Goal: Transaction & Acquisition: Purchase product/service

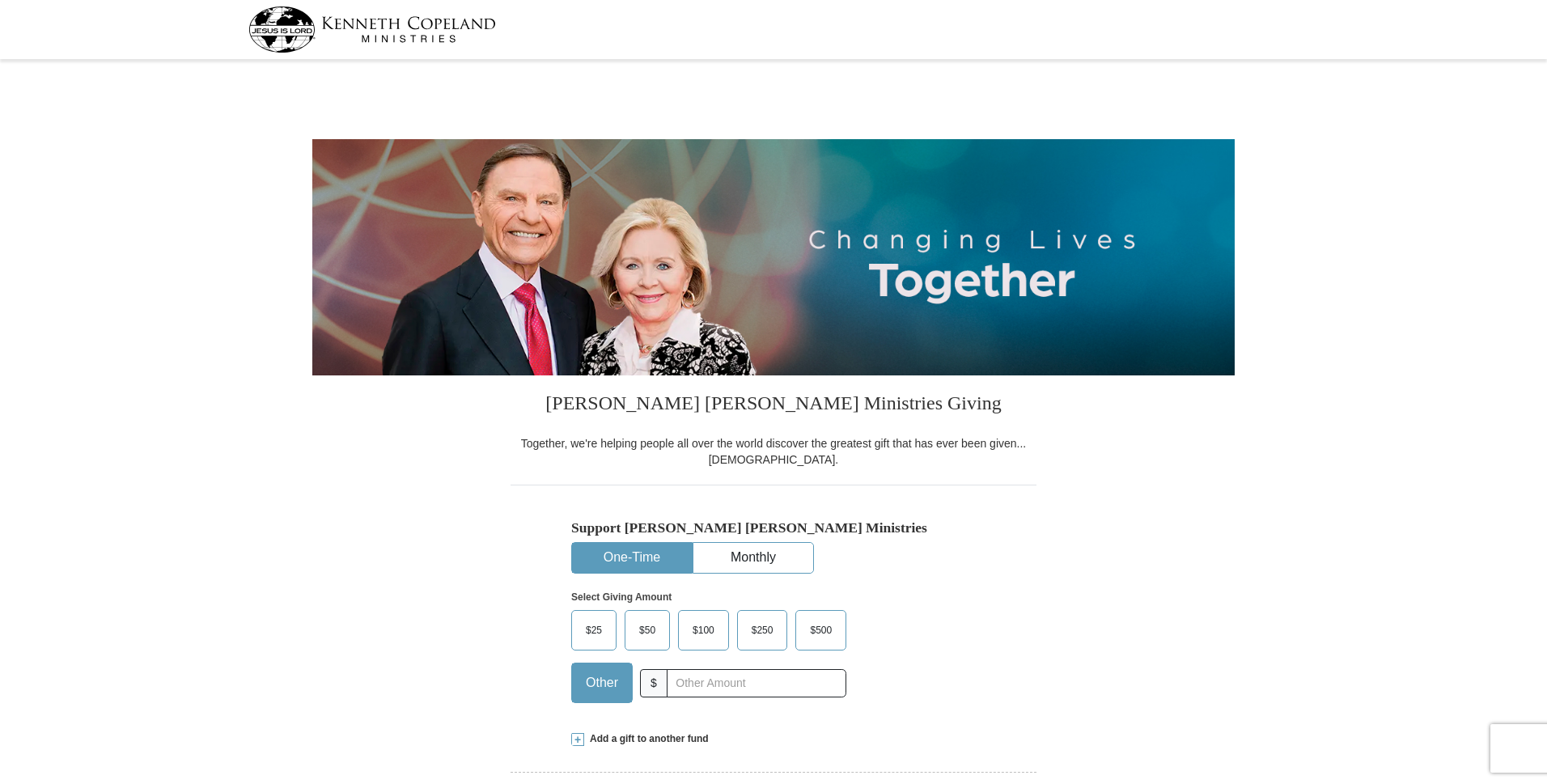
select select "MI"
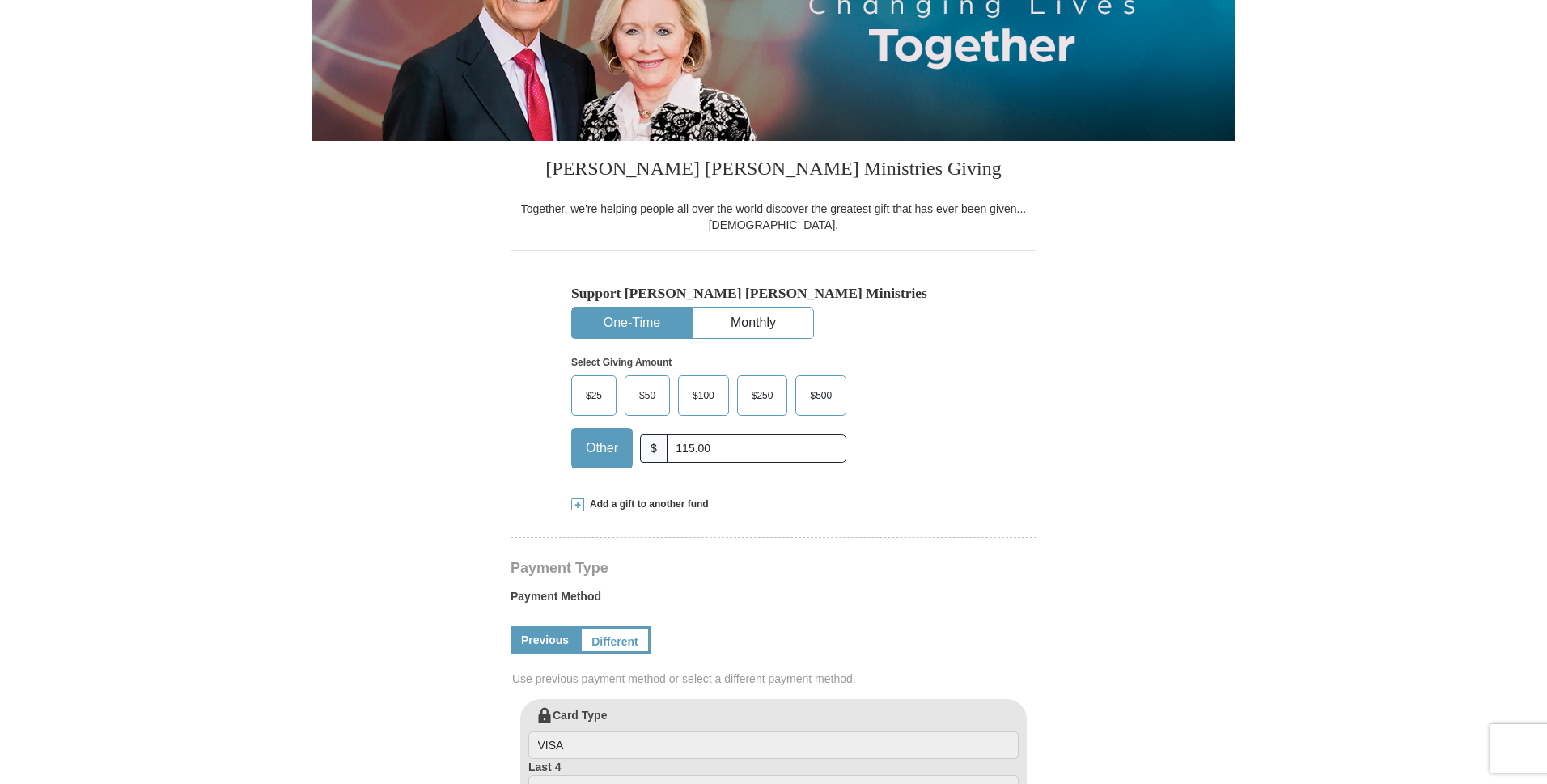
type input "115.00"
click at [579, 504] on span at bounding box center [578, 505] width 13 height 13
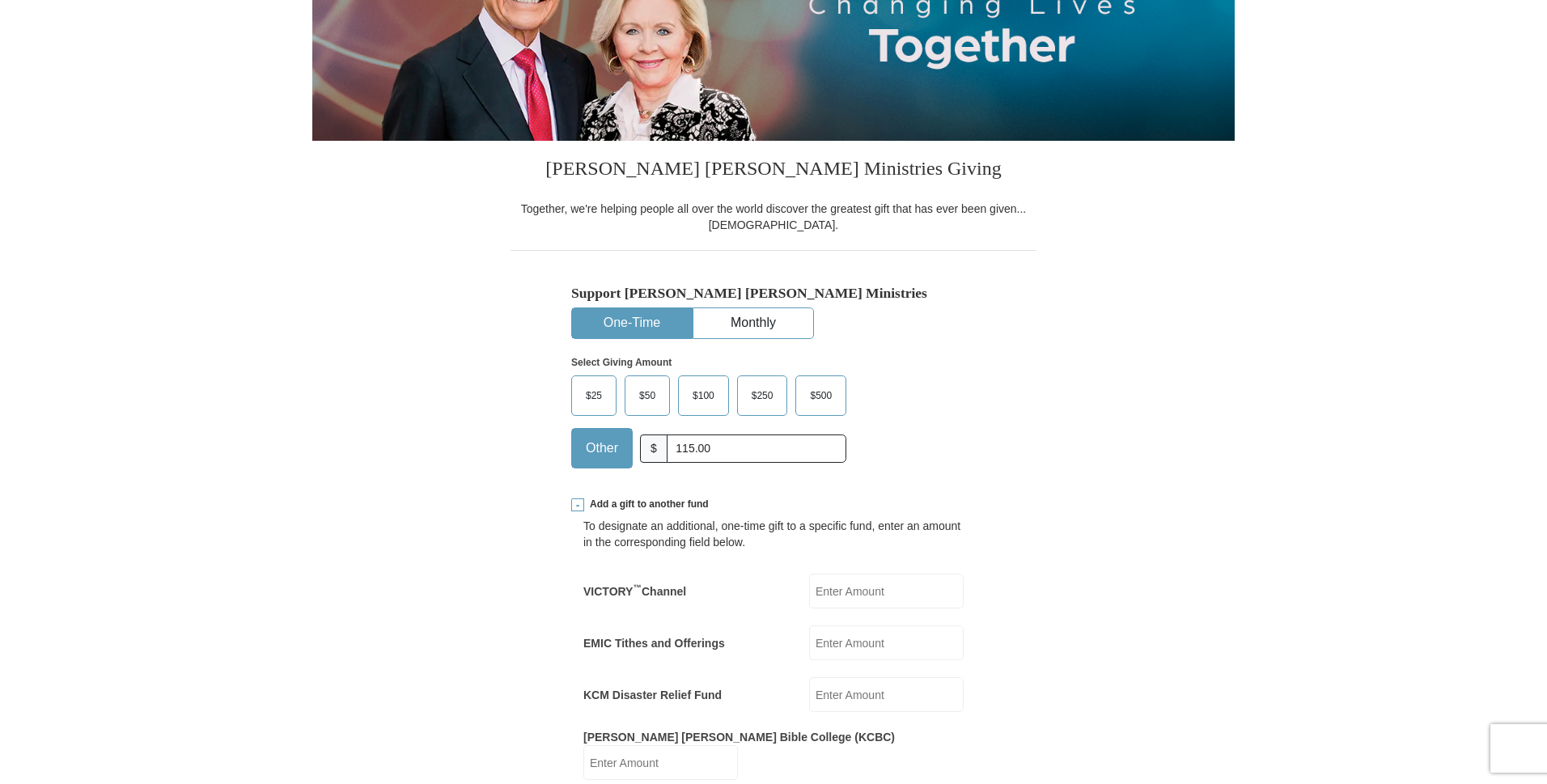
click at [821, 587] on input "VICTORY ™ Channel" at bounding box center [887, 591] width 155 height 35
type input "100.00"
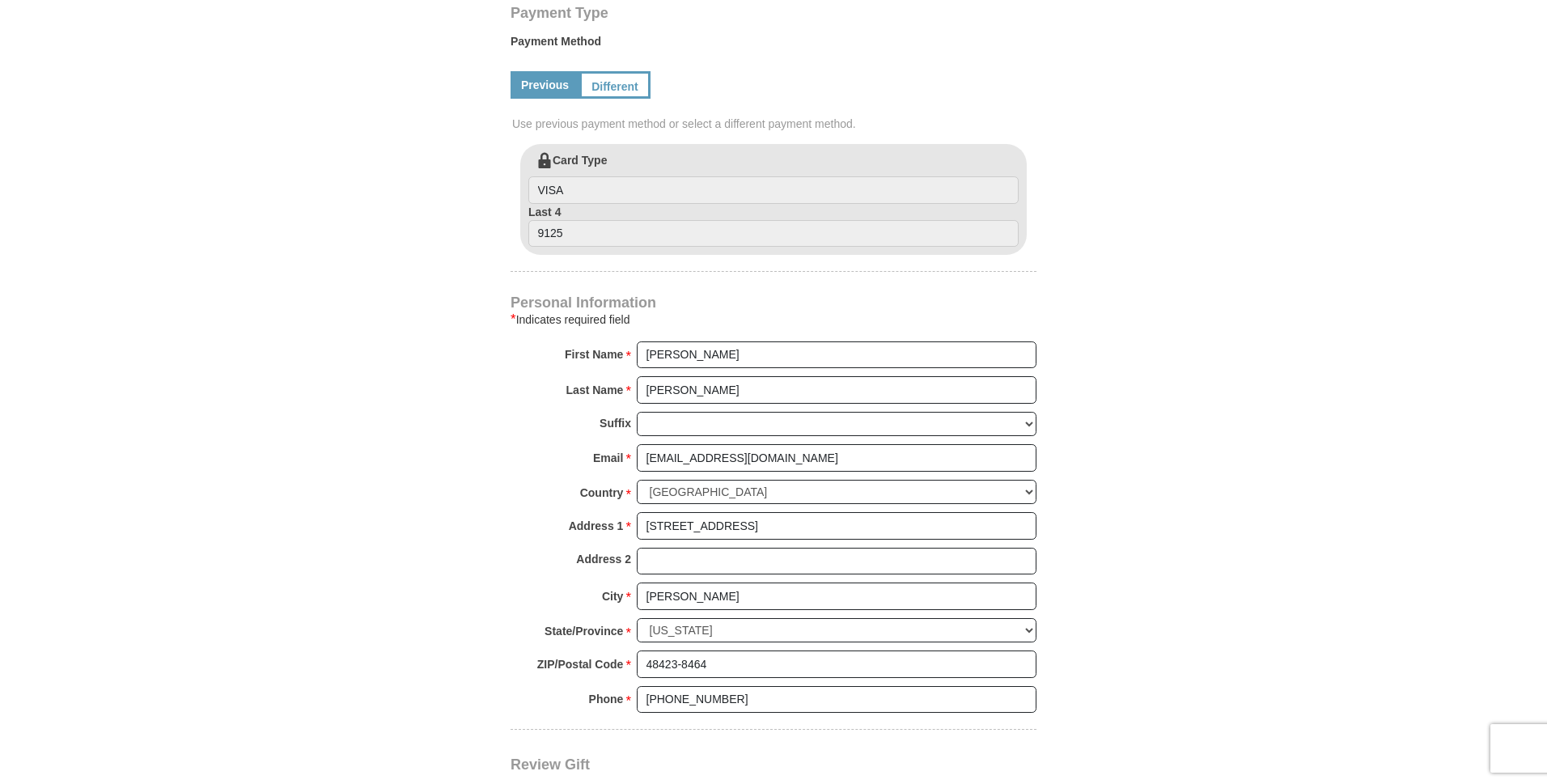
scroll to position [1176, 0]
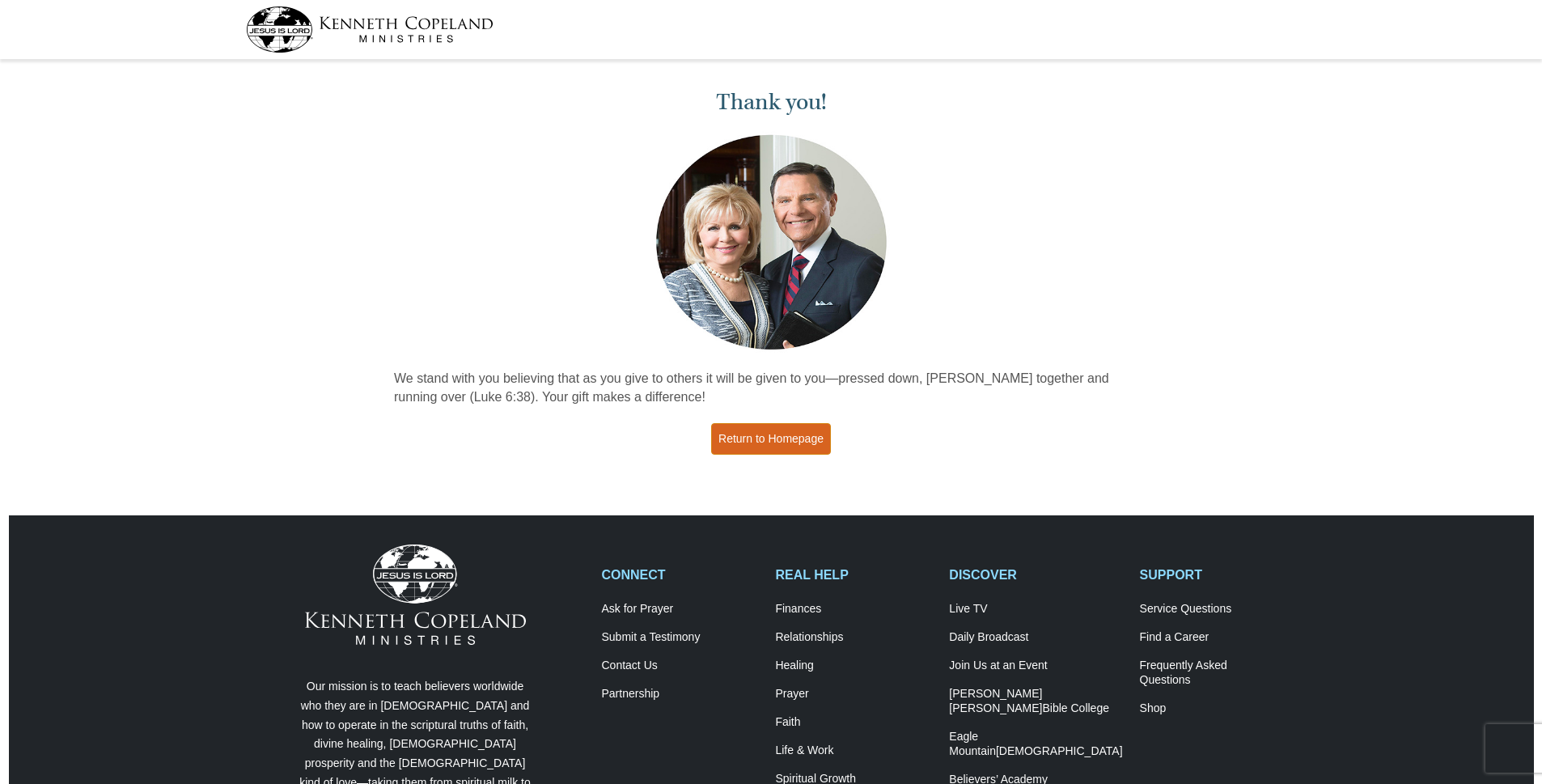
click at [771, 439] on link "Return to Homepage" at bounding box center [771, 438] width 119 height 31
